Goal: Transaction & Acquisition: Purchase product/service

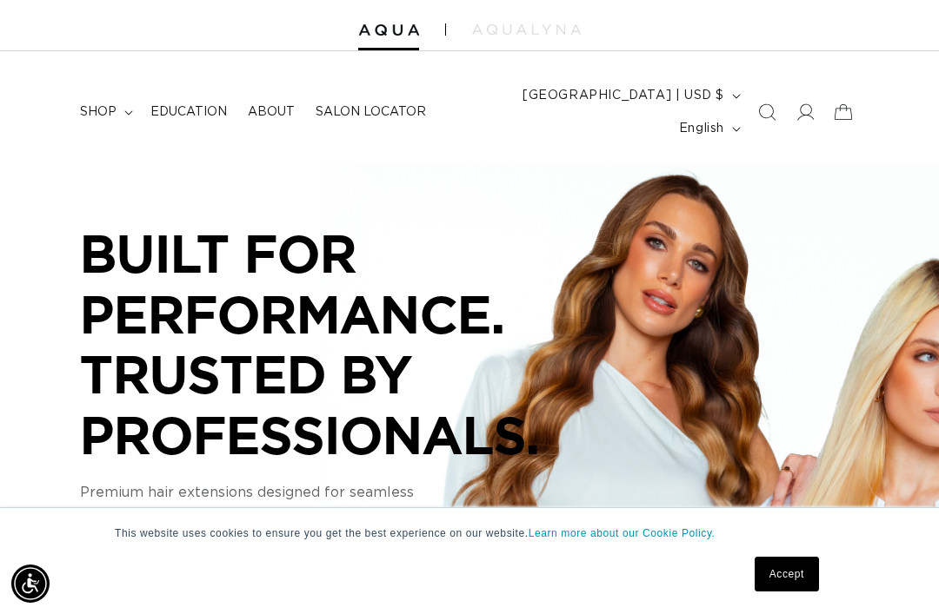
scroll to position [43, 0]
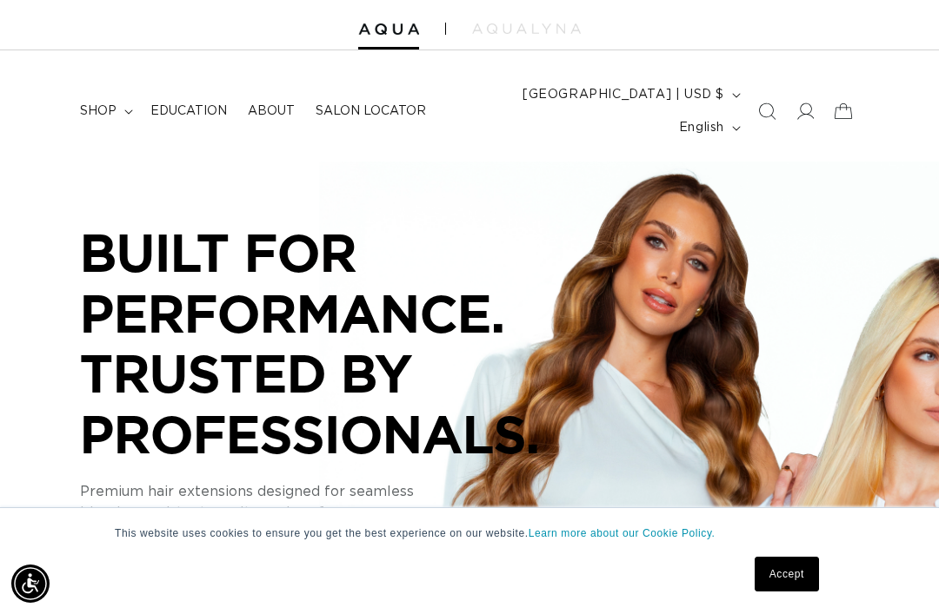
click at [100, 103] on span "shop" at bounding box center [98, 111] width 36 height 16
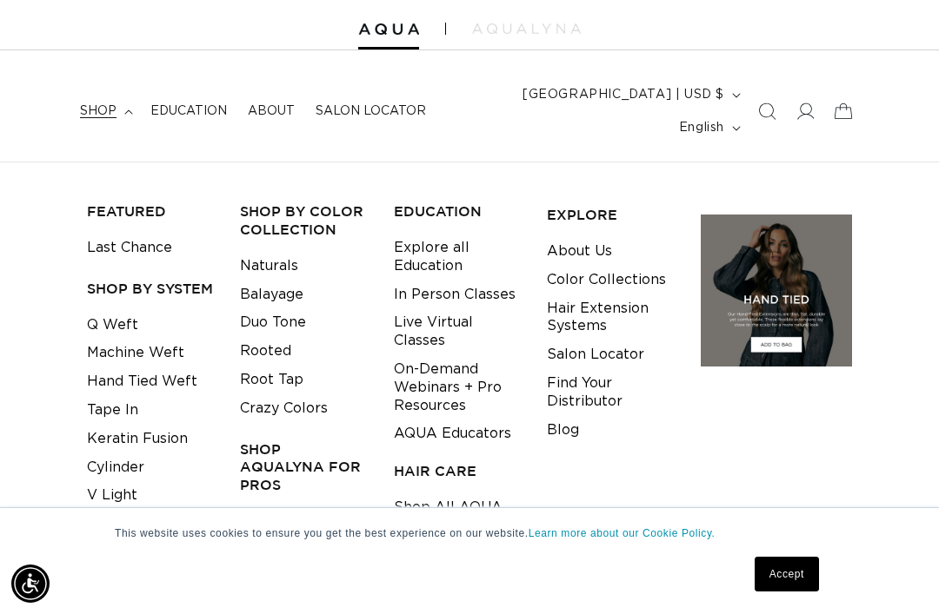
scroll to position [0, 0]
click at [120, 454] on link "Cylinder" at bounding box center [115, 468] width 57 height 29
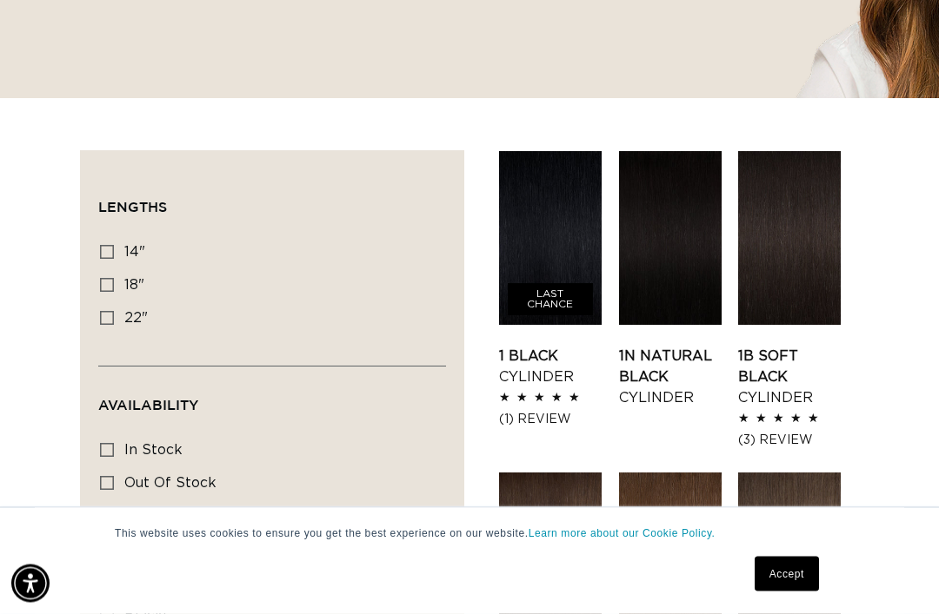
scroll to position [0, 815]
click at [109, 311] on icon at bounding box center [107, 318] width 14 height 14
click at [109, 311] on input "22" 22" (16 products)" at bounding box center [107, 318] width 14 height 14
checkbox input "true"
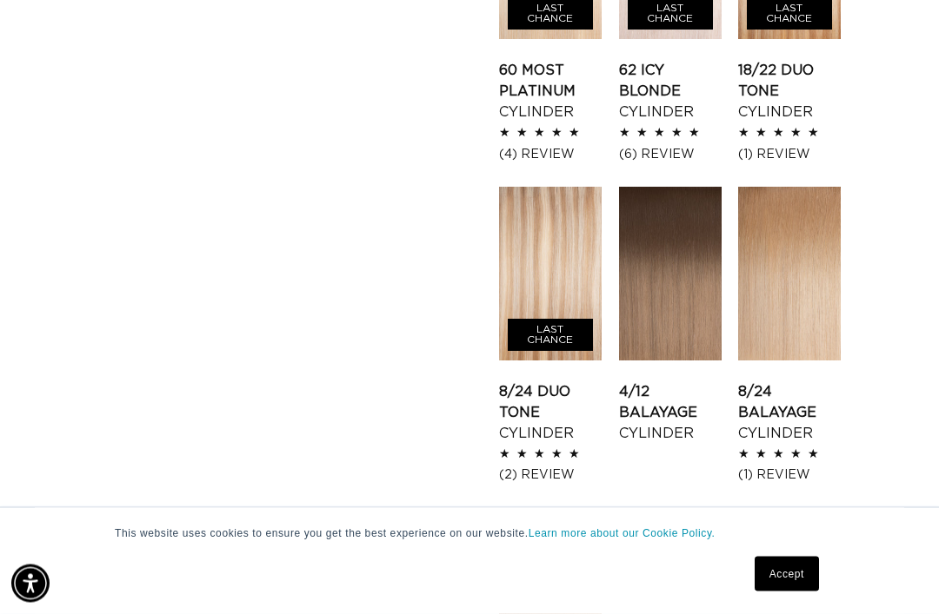
scroll to position [1747, 0]
click at [821, 382] on link "8/24 Balayage Cylinder" at bounding box center [789, 413] width 103 height 63
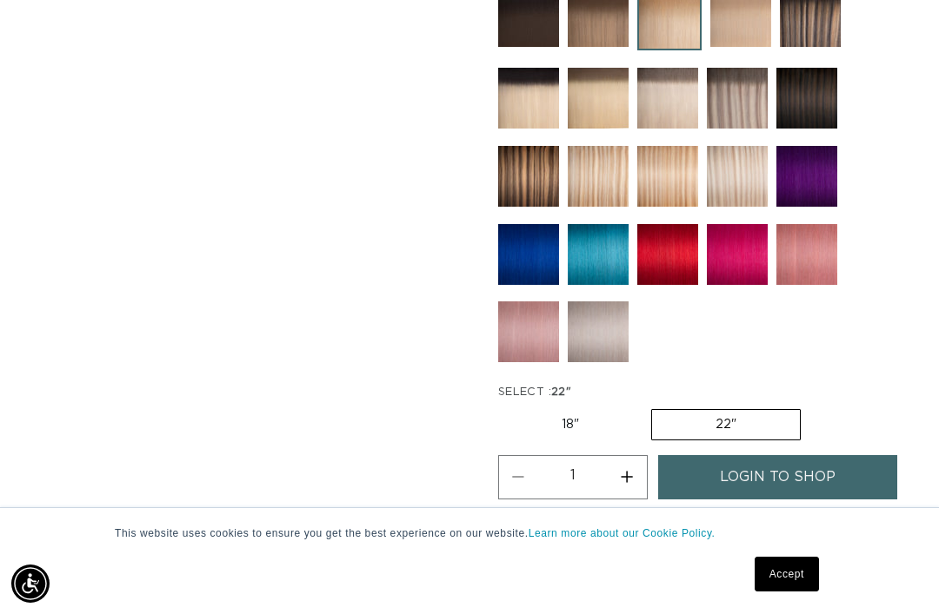
scroll to position [833, 0]
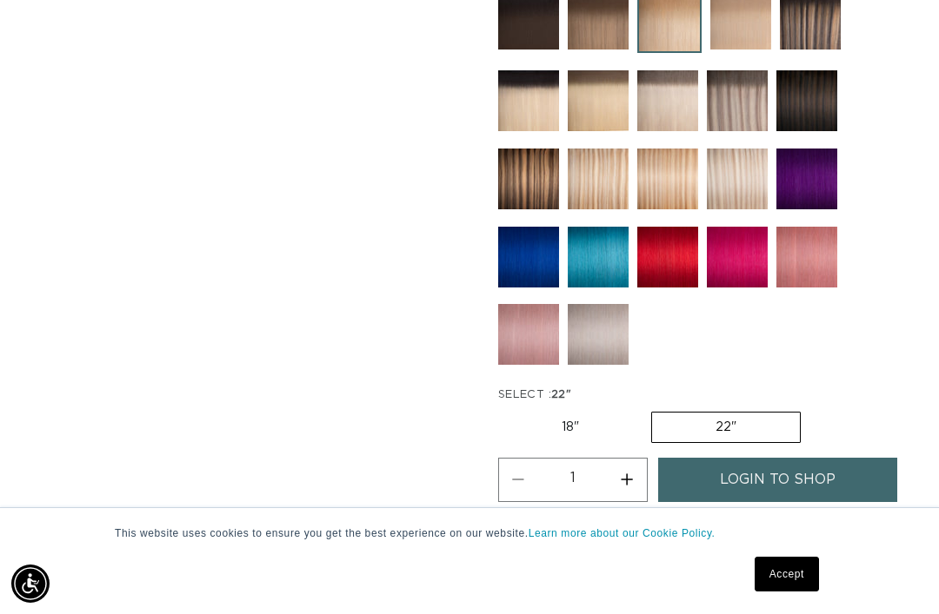
click at [775, 461] on span "login to shop" at bounding box center [778, 480] width 116 height 44
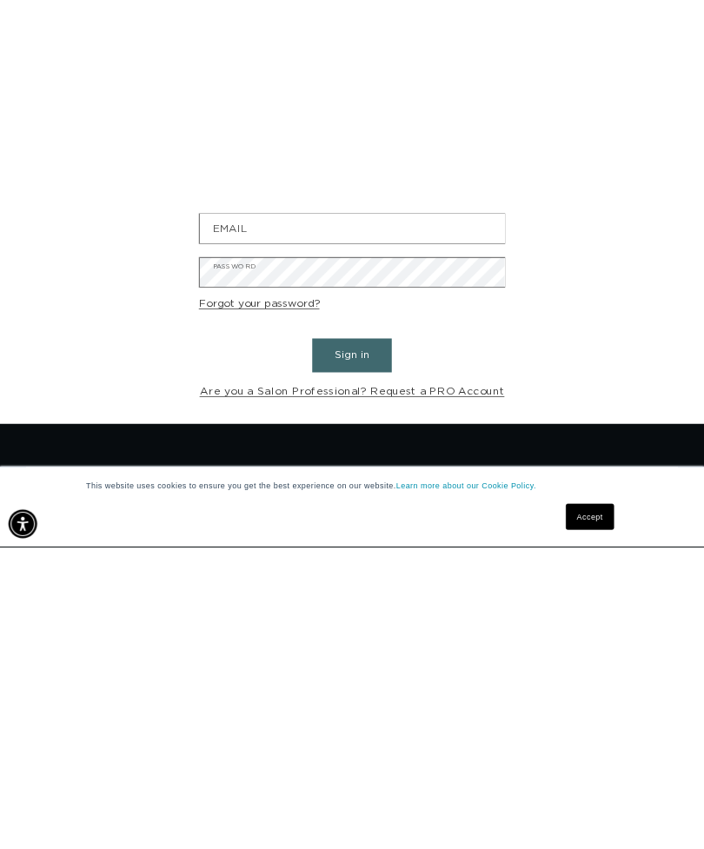
scroll to position [0, 1630]
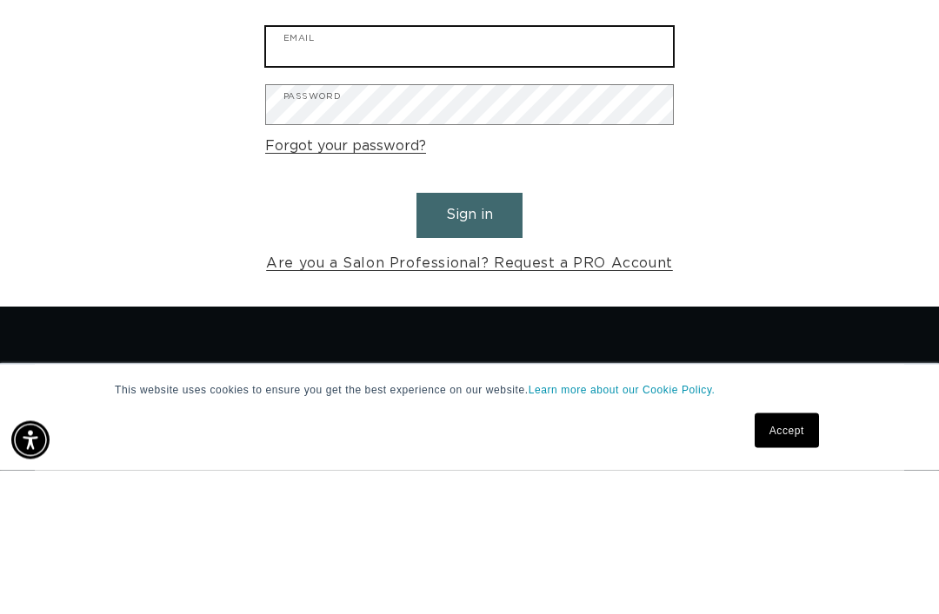
type input "tmexley2@gmail.com"
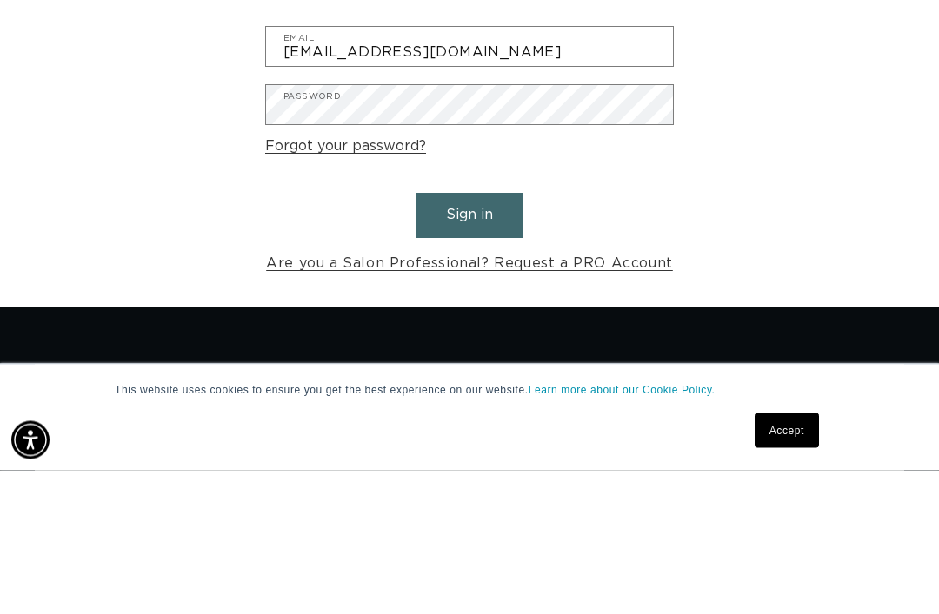
click at [416, 382] on button "Sign in" at bounding box center [469, 359] width 106 height 44
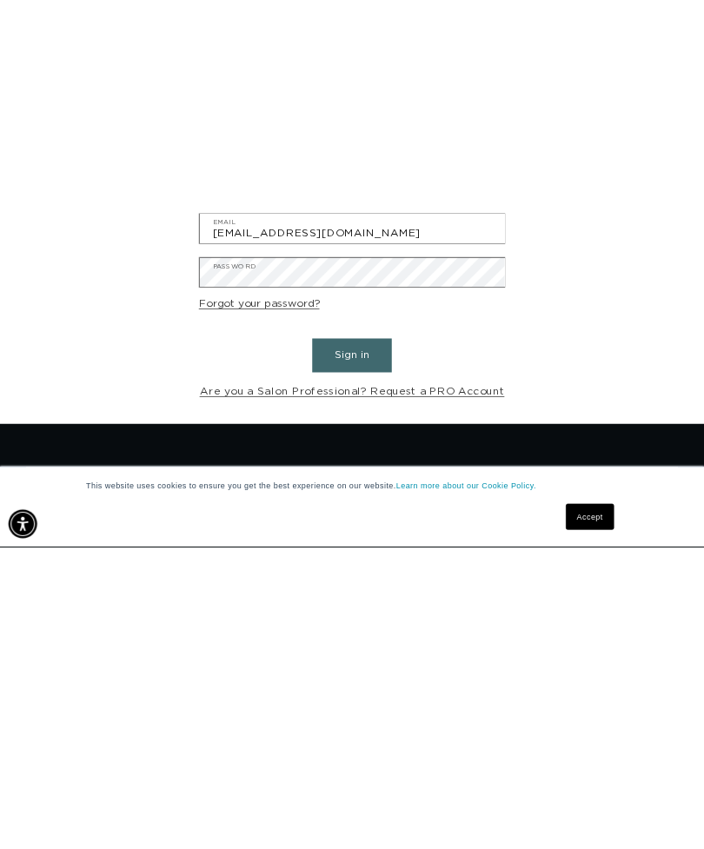
scroll to position [0, 1224]
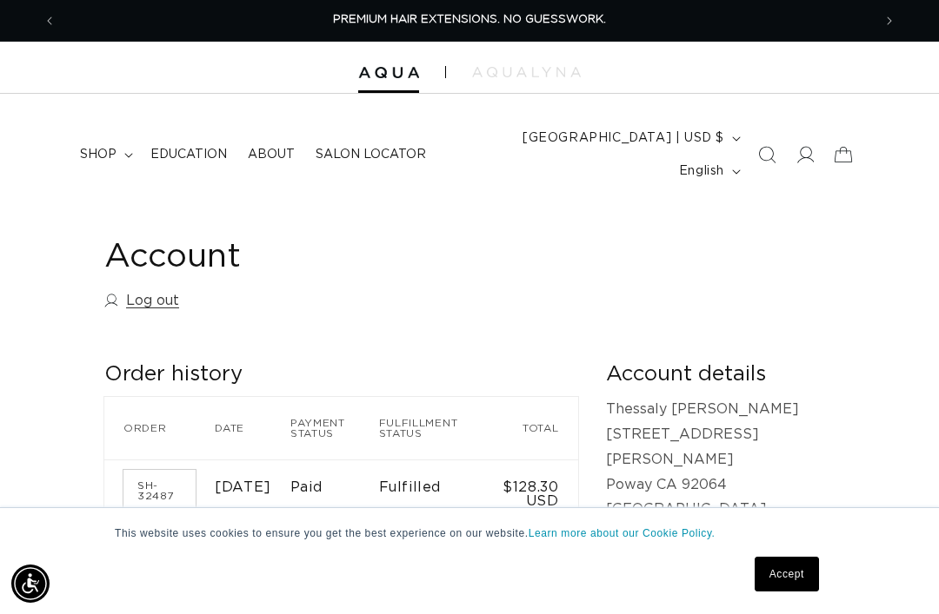
click at [117, 136] on summary "shop" at bounding box center [105, 154] width 70 height 36
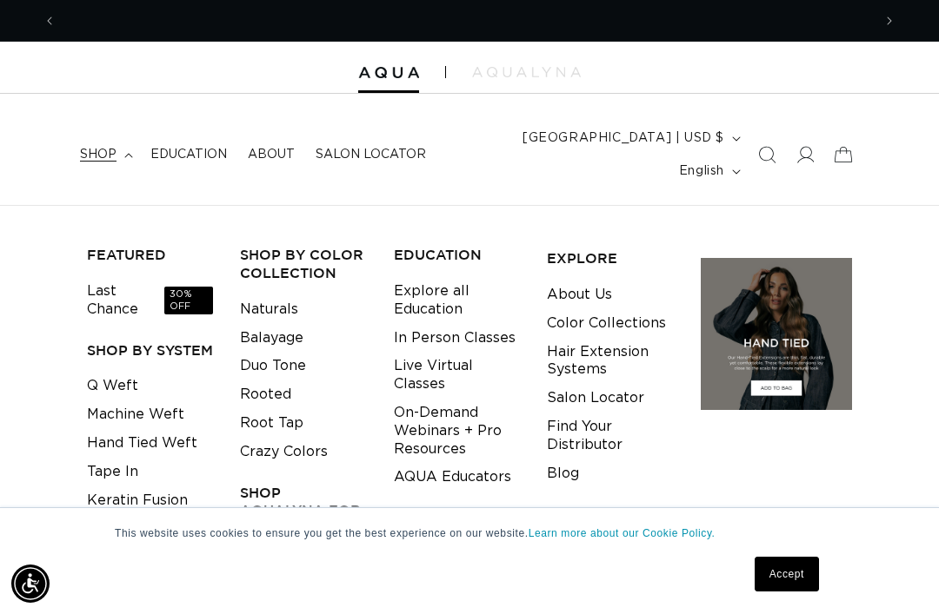
scroll to position [0, 815]
click at [127, 514] on link "Cylinder" at bounding box center [115, 528] width 57 height 29
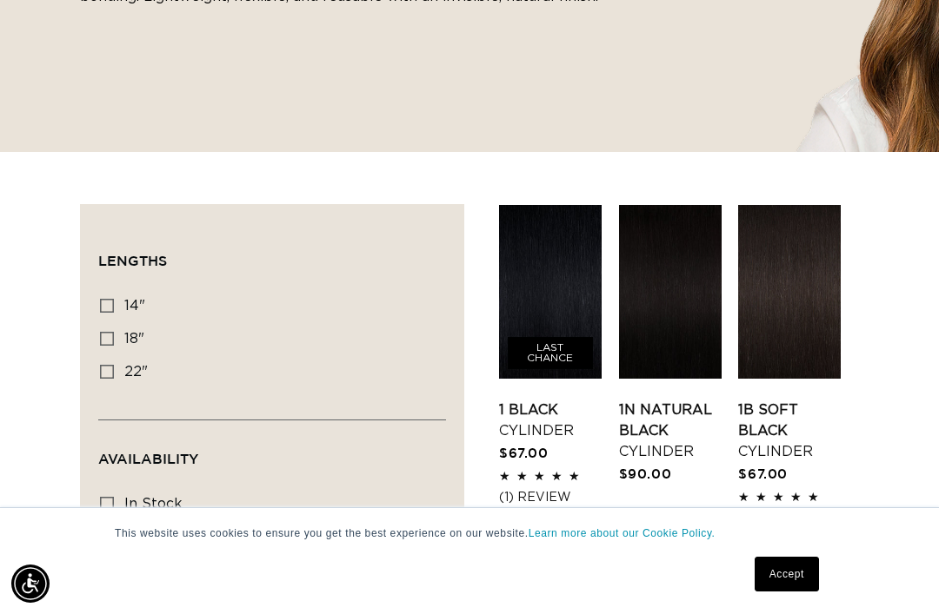
scroll to position [0, 1630]
click at [112, 365] on icon at bounding box center [107, 372] width 14 height 14
click at [112, 365] on input "22" 22" (16 products)" at bounding box center [107, 372] width 14 height 14
checkbox input "true"
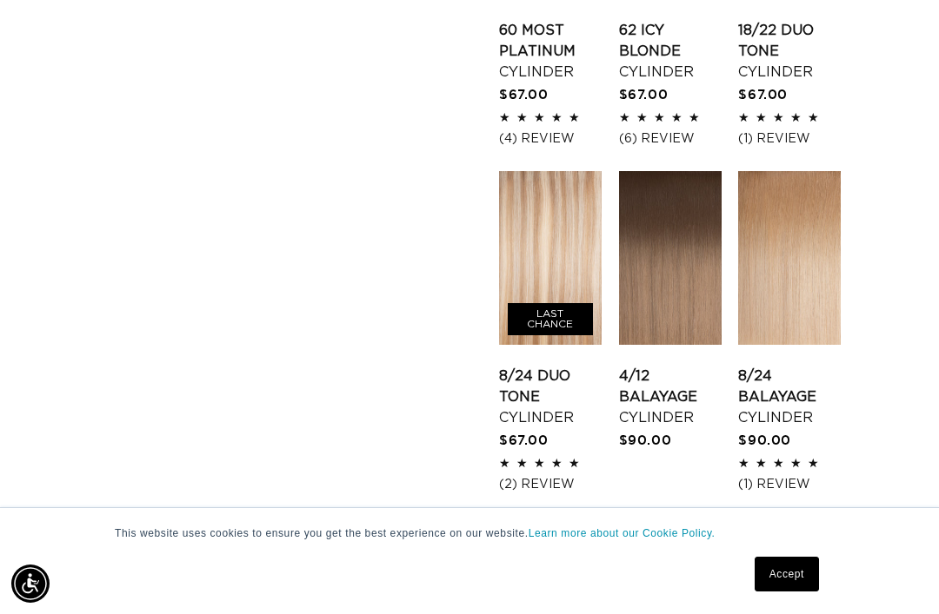
click at [806, 366] on link "8/24 Balayage Cylinder" at bounding box center [789, 397] width 103 height 63
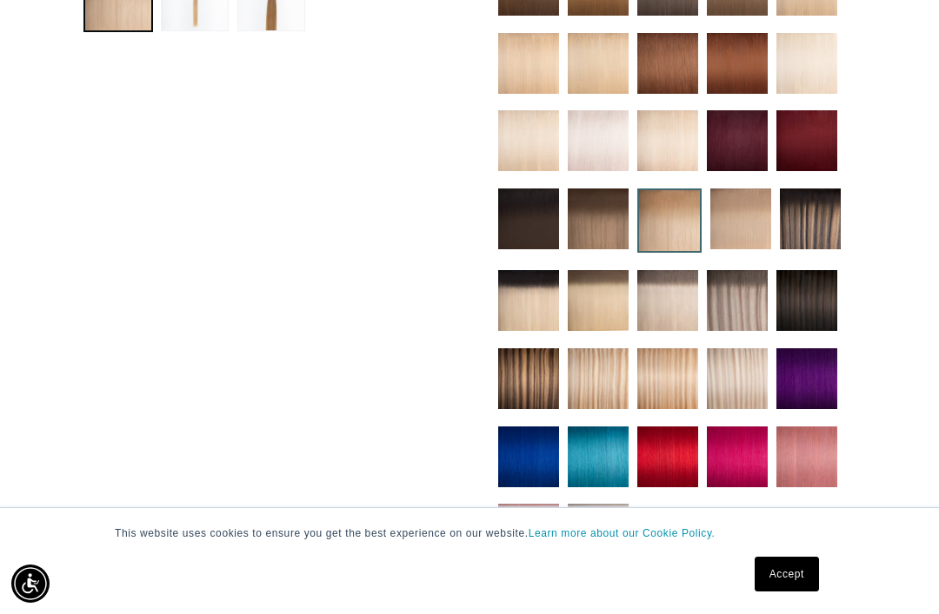
click at [667, 287] on img at bounding box center [667, 300] width 61 height 61
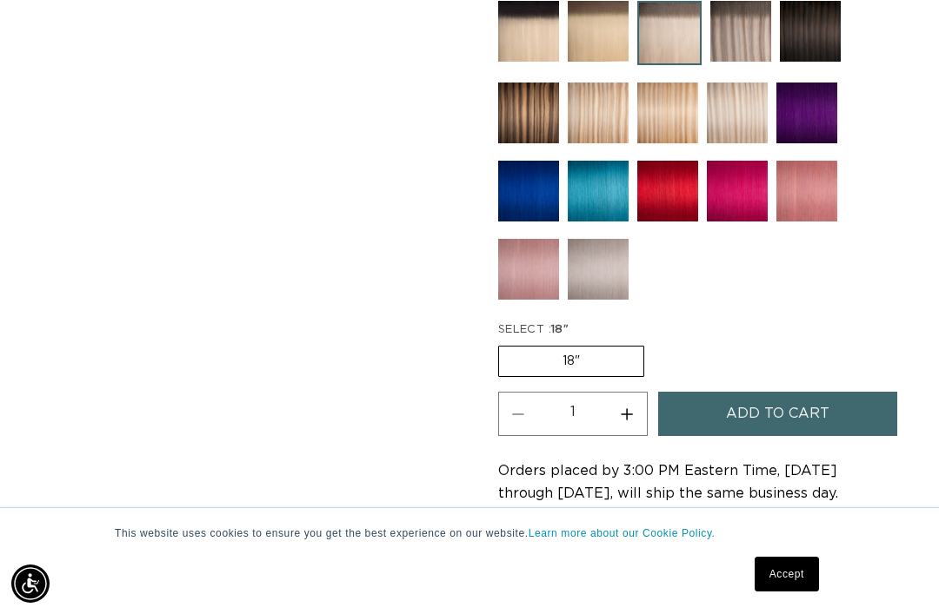
scroll to position [1047, 0]
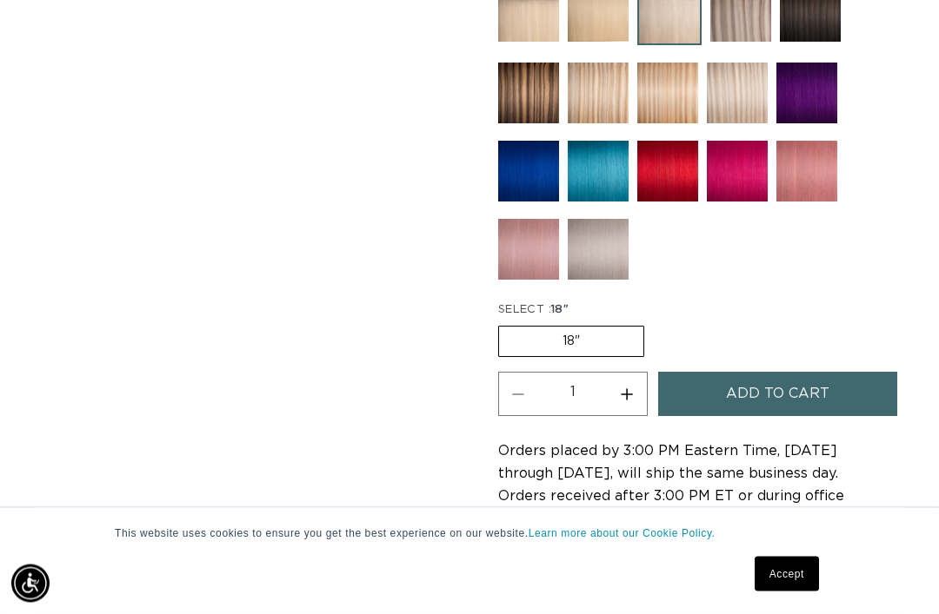
click at [632, 327] on label "18" Variant sold out or unavailable" at bounding box center [571, 342] width 146 height 31
click at [503, 323] on input "18" Variant sold out or unavailable" at bounding box center [502, 323] width 1 height 1
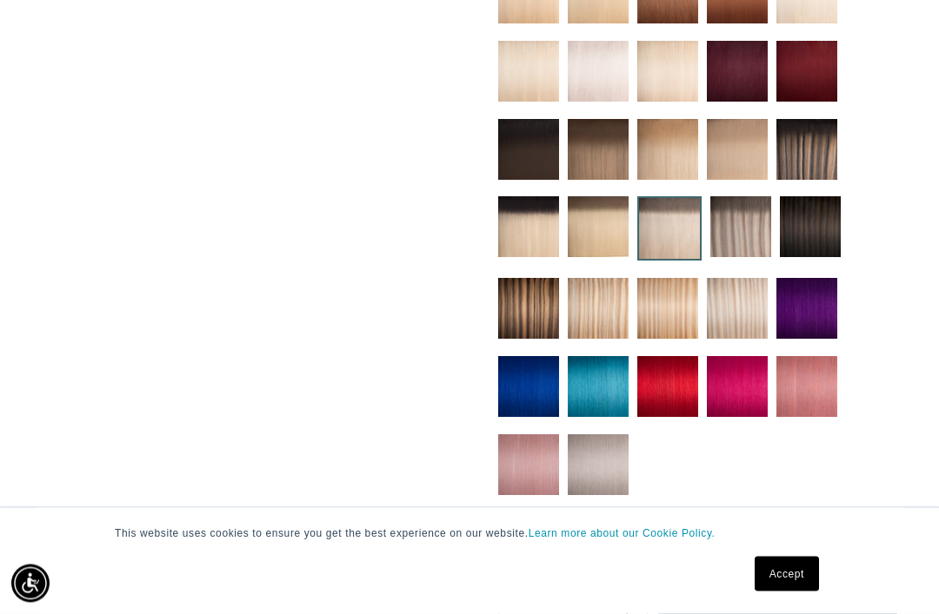
scroll to position [833, 0]
click at [745, 289] on img at bounding box center [737, 308] width 61 height 61
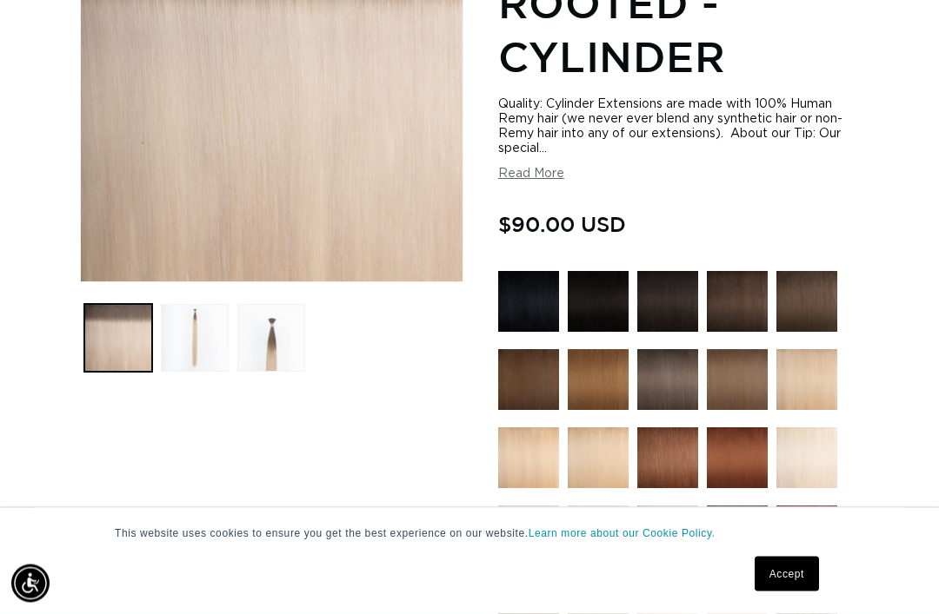
scroll to position [368, 0]
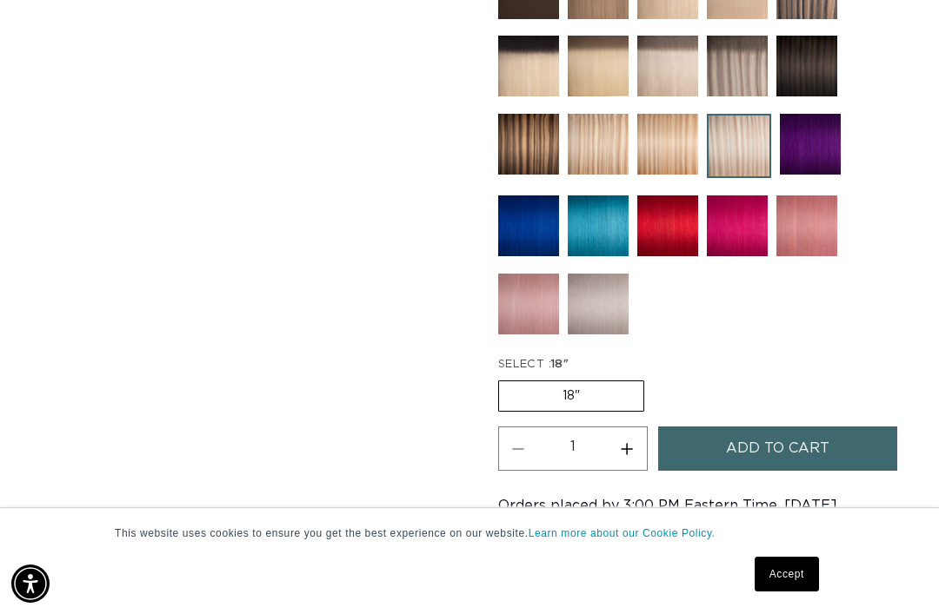
scroll to position [0, 815]
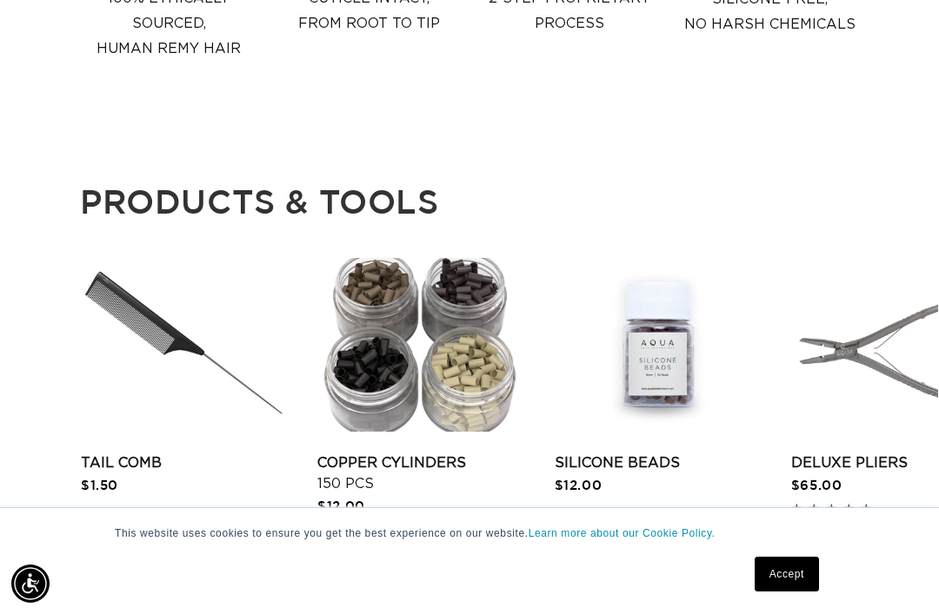
scroll to position [0, 815]
click at [437, 453] on link "Copper Cylinders 150 pcs" at bounding box center [420, 474] width 206 height 42
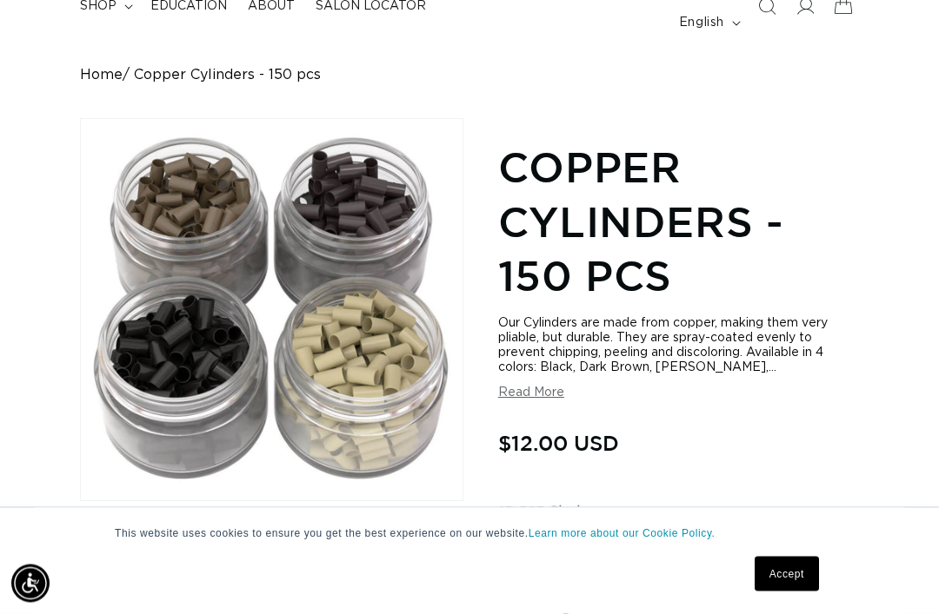
scroll to position [0, 815]
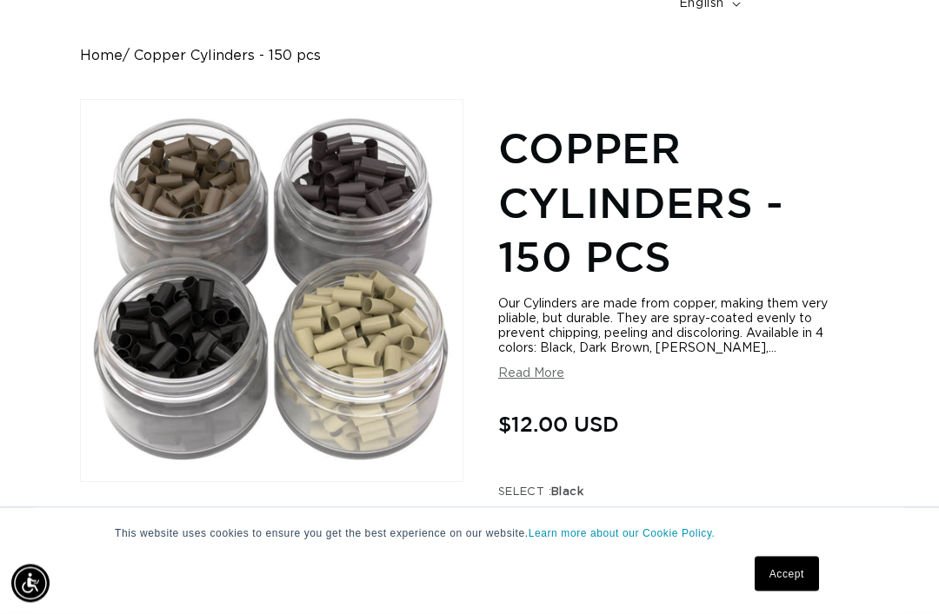
click at [524, 368] on button "Read More" at bounding box center [531, 375] width 66 height 15
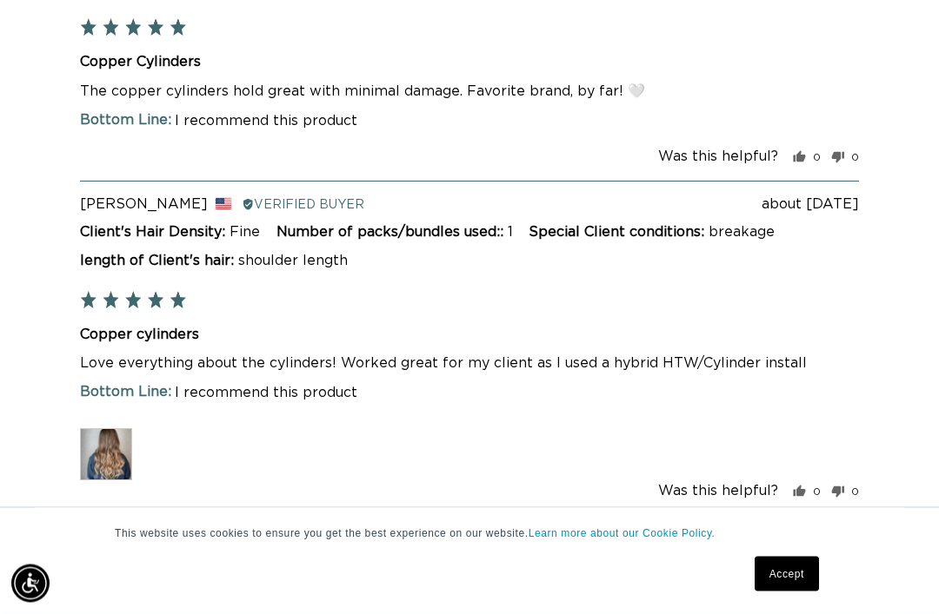
scroll to position [0, 0]
